Goal: Transaction & Acquisition: Purchase product/service

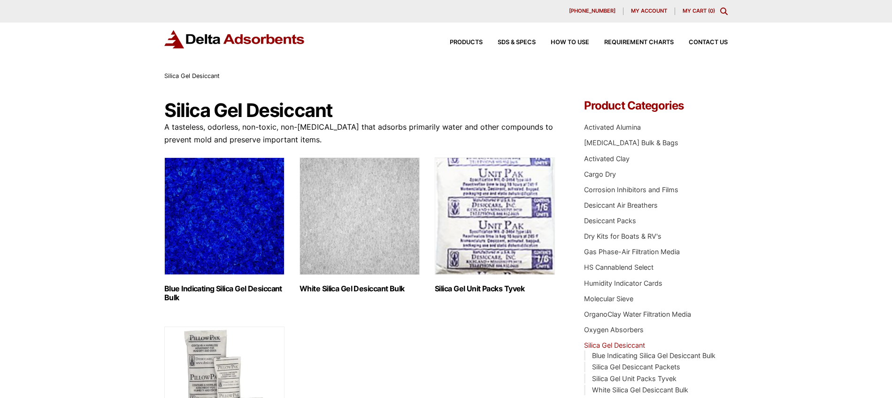
click at [368, 220] on img "Visit product category White Silica Gel Desiccant Bulk" at bounding box center [360, 215] width 120 height 117
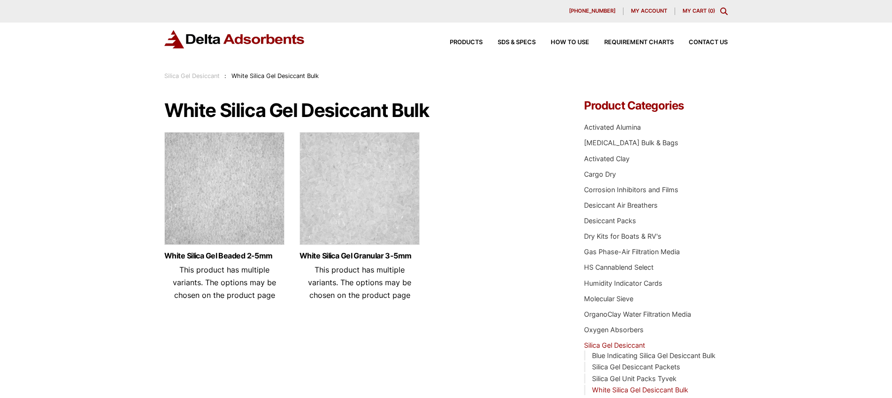
click at [365, 220] on img at bounding box center [360, 190] width 120 height 117
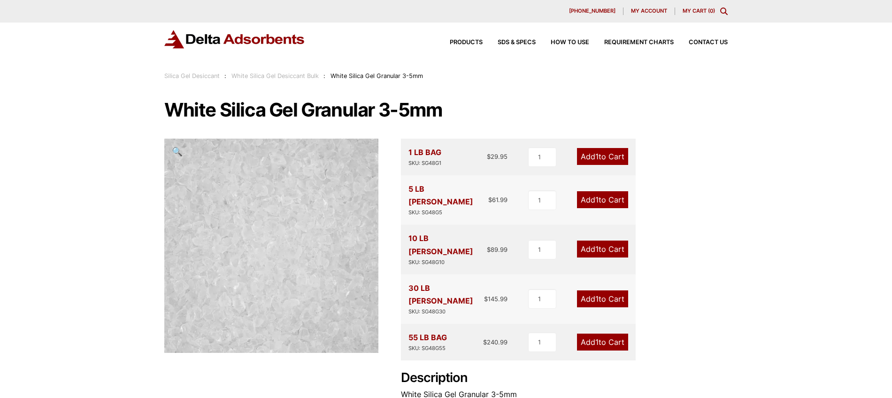
click at [611, 156] on link "Add 1 to Cart" at bounding box center [602, 156] width 51 height 17
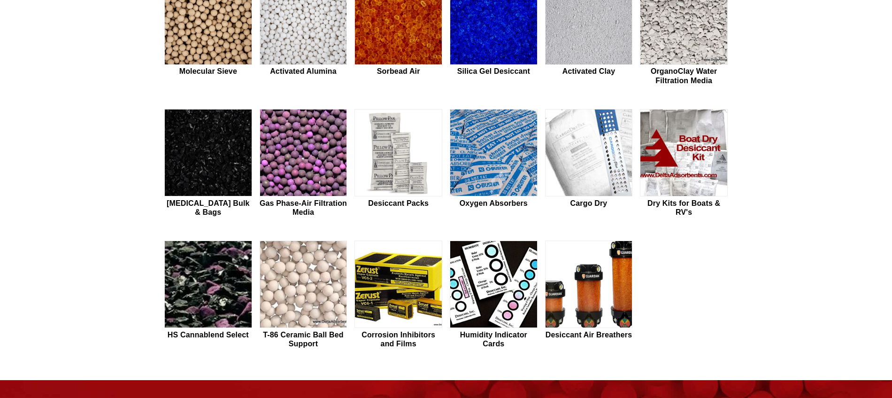
scroll to position [346, 0]
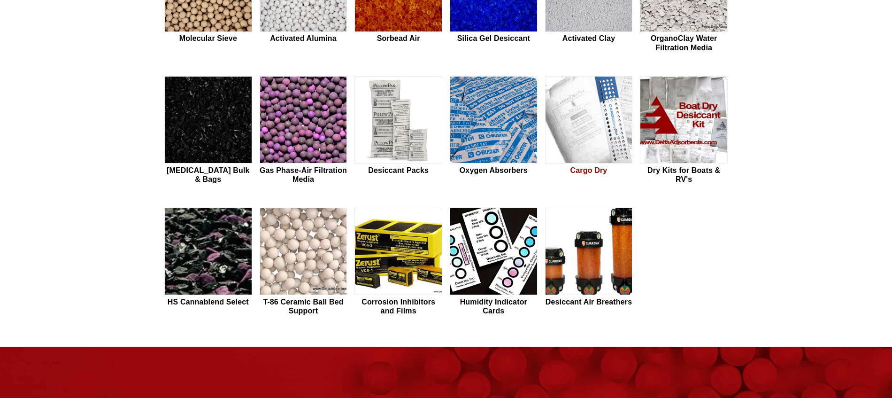
click at [585, 129] on img at bounding box center [589, 120] width 87 height 87
